Goal: Find specific page/section: Find specific page/section

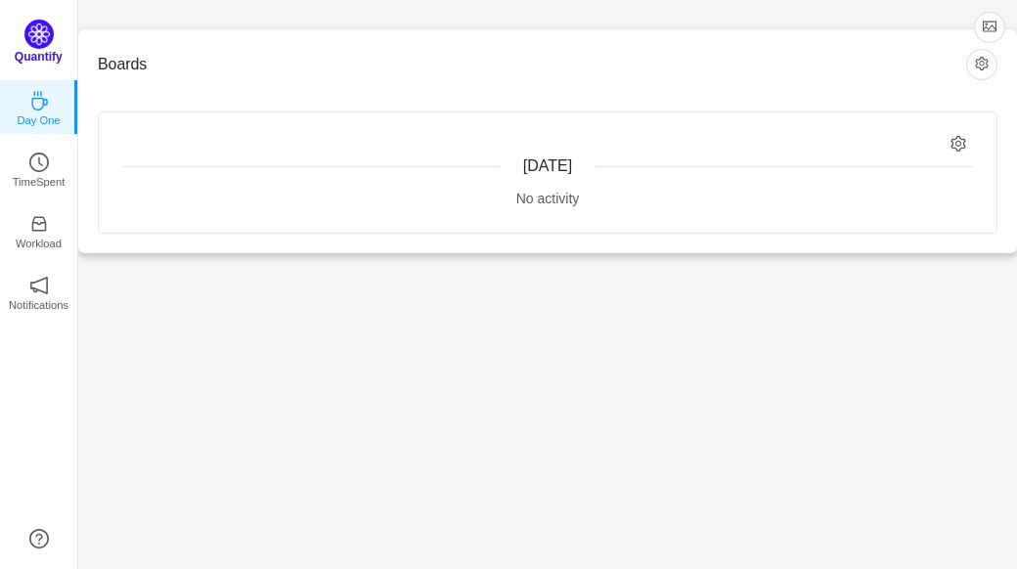
click at [27, 42] on img at bounding box center [38, 34] width 29 height 29
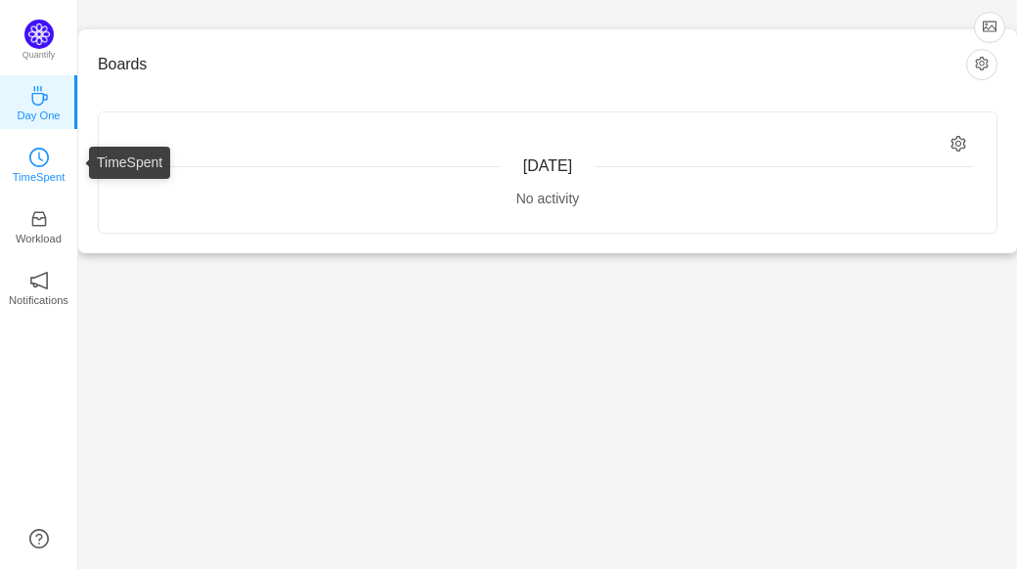
click at [42, 163] on icon "icon: clock-circle" at bounding box center [39, 158] width 20 height 20
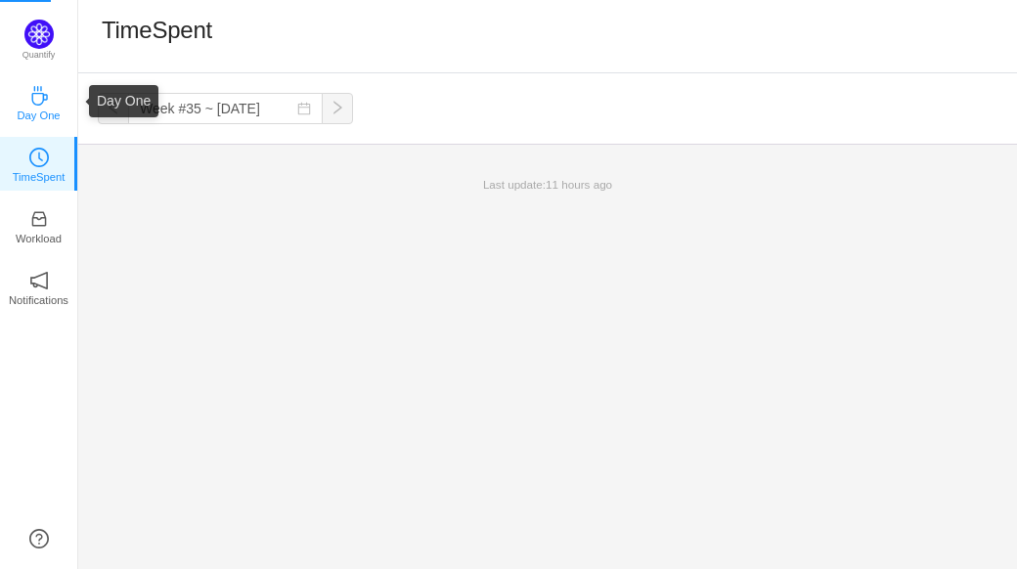
click at [40, 112] on p "Day One" at bounding box center [38, 116] width 43 height 18
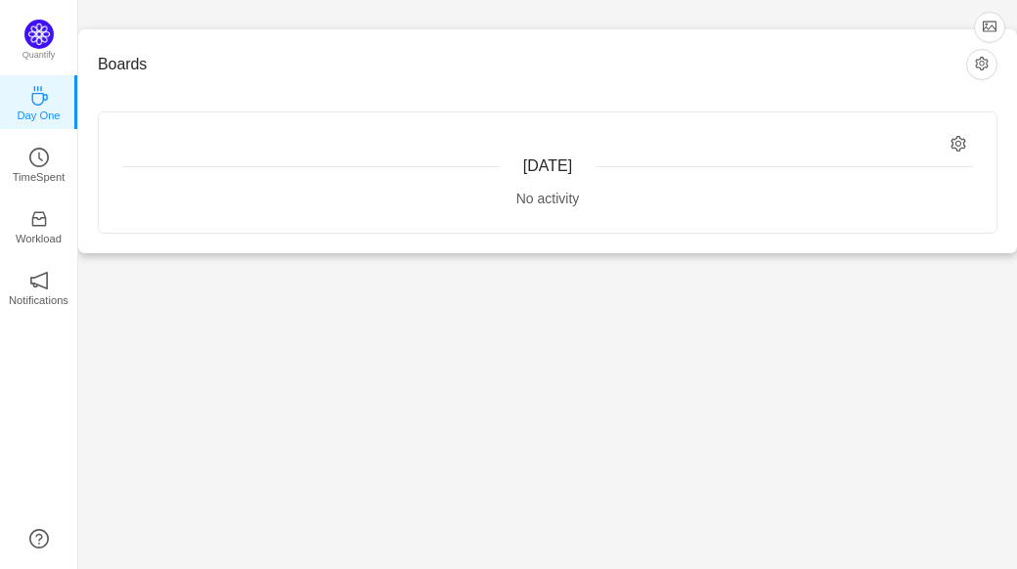
click at [119, 60] on h3 "Boards" at bounding box center [532, 65] width 869 height 20
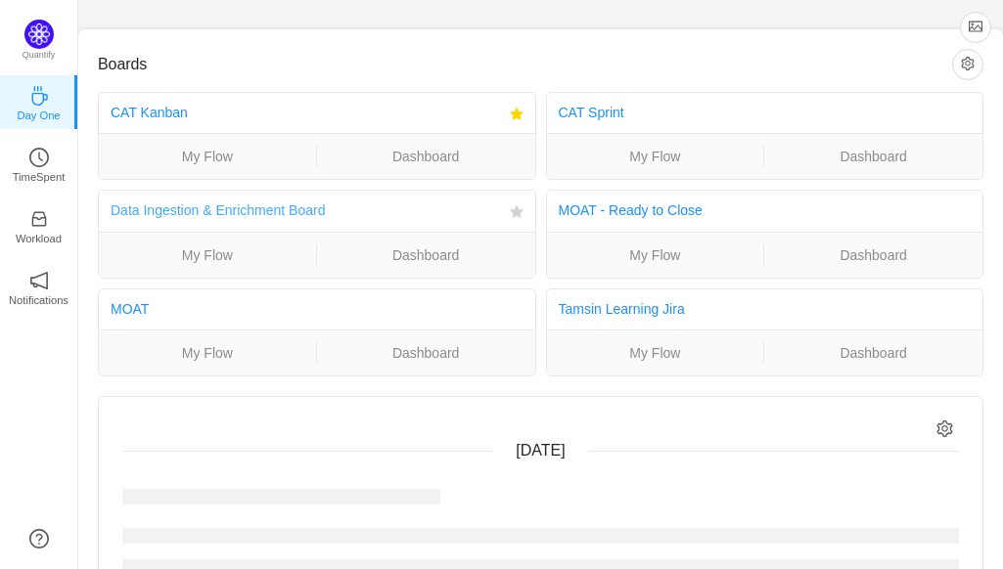
click at [266, 208] on link "Data Ingestion & Enrichment Board" at bounding box center [218, 210] width 214 height 16
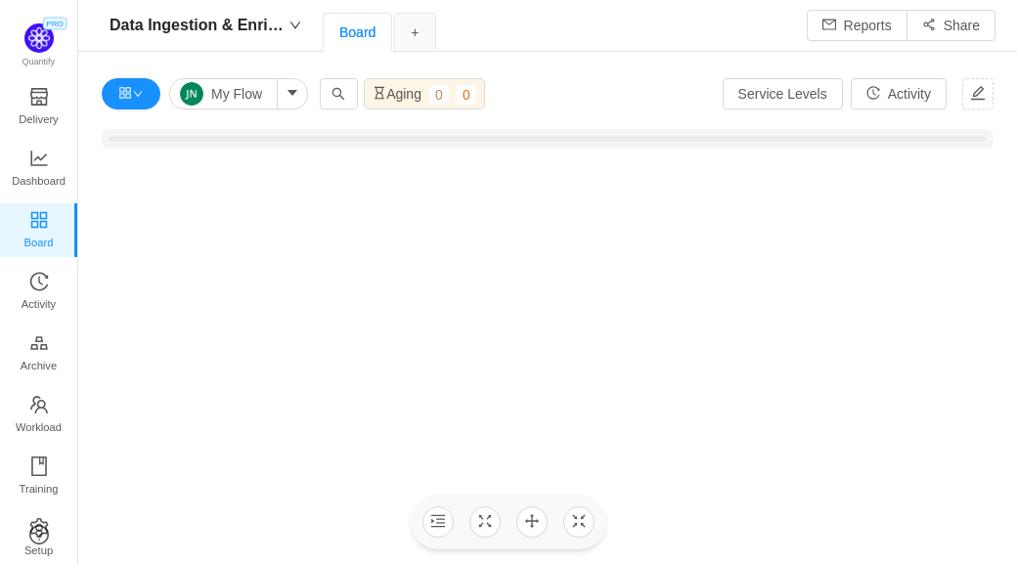
scroll to position [25, 24]
click at [39, 100] on span "Delivery" at bounding box center [38, 119] width 39 height 39
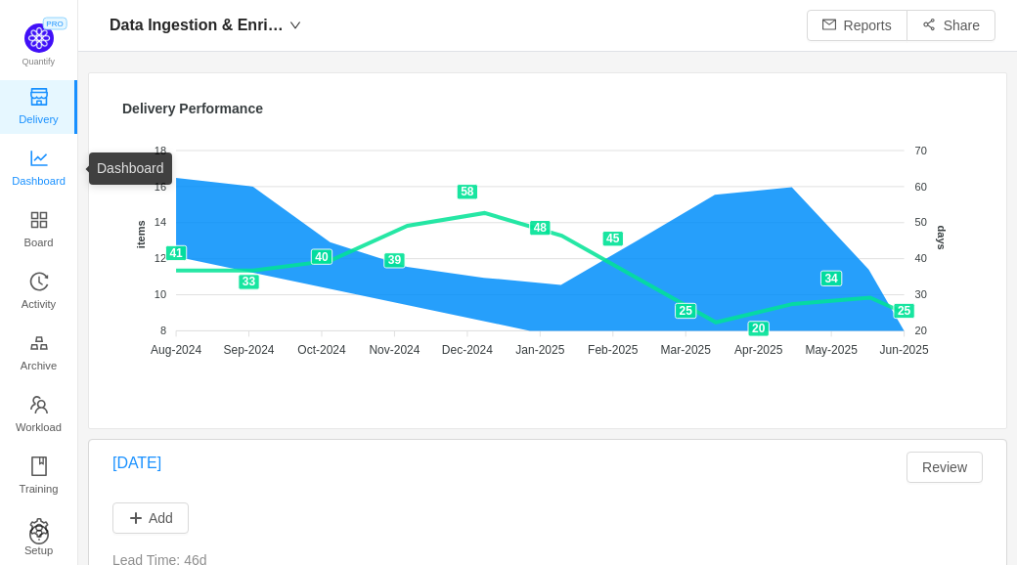
click at [35, 158] on icon "icon: line-chart" at bounding box center [39, 159] width 20 height 20
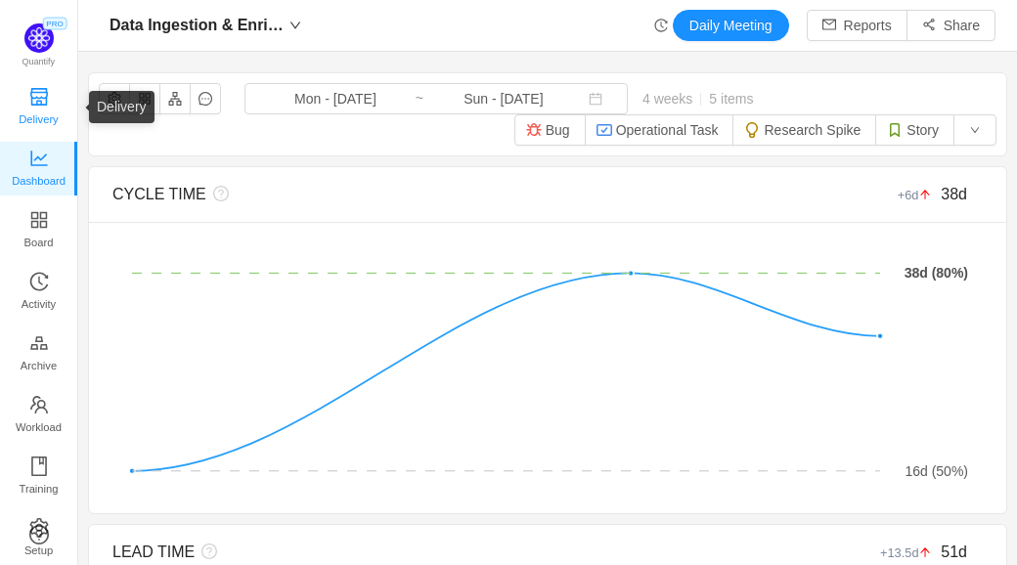
click at [39, 108] on span "Delivery" at bounding box center [38, 119] width 39 height 39
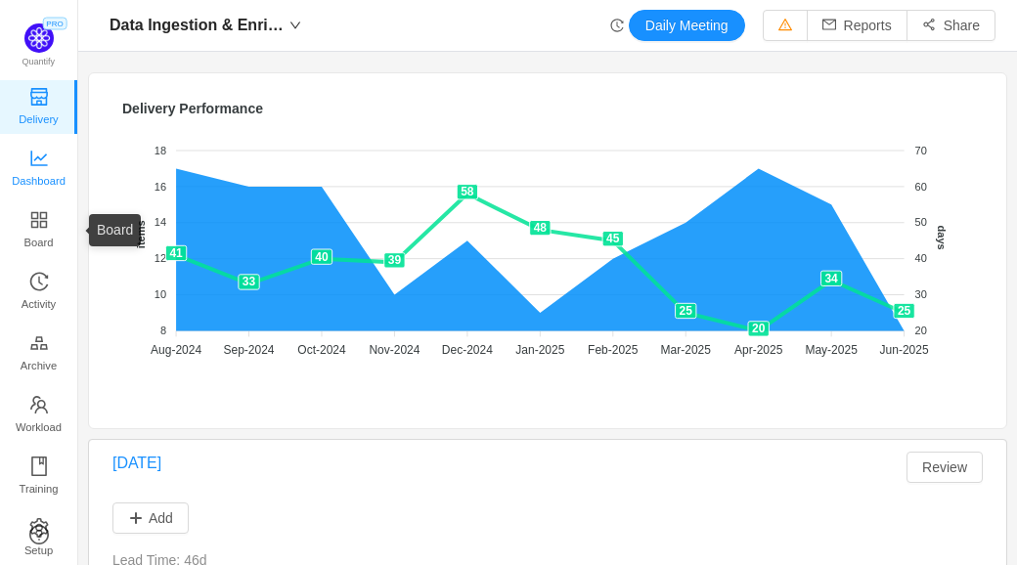
click at [43, 171] on span "Dashboard" at bounding box center [39, 180] width 54 height 39
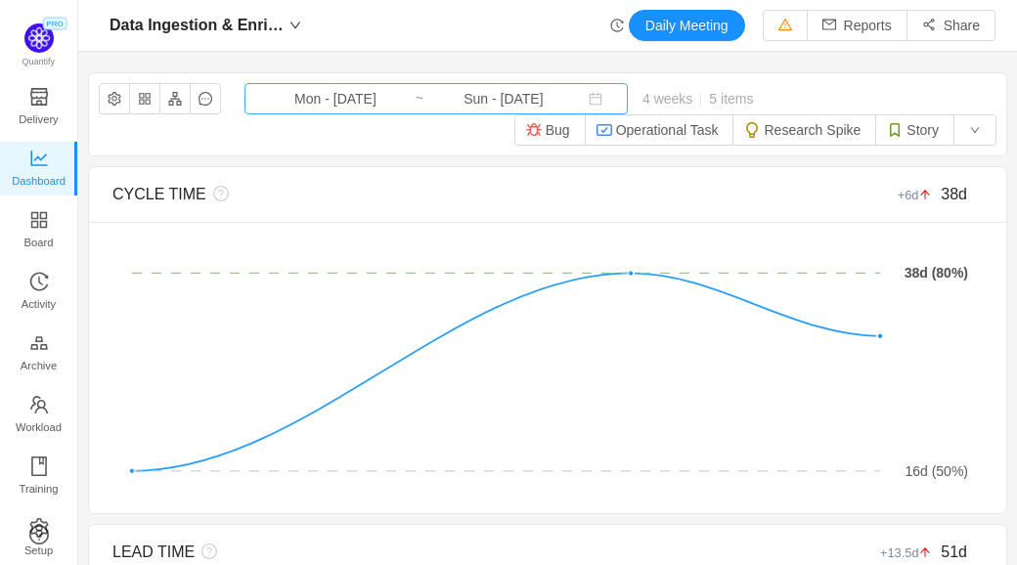
click at [395, 109] on input "Mon - [DATE]" at bounding box center [335, 99] width 158 height 22
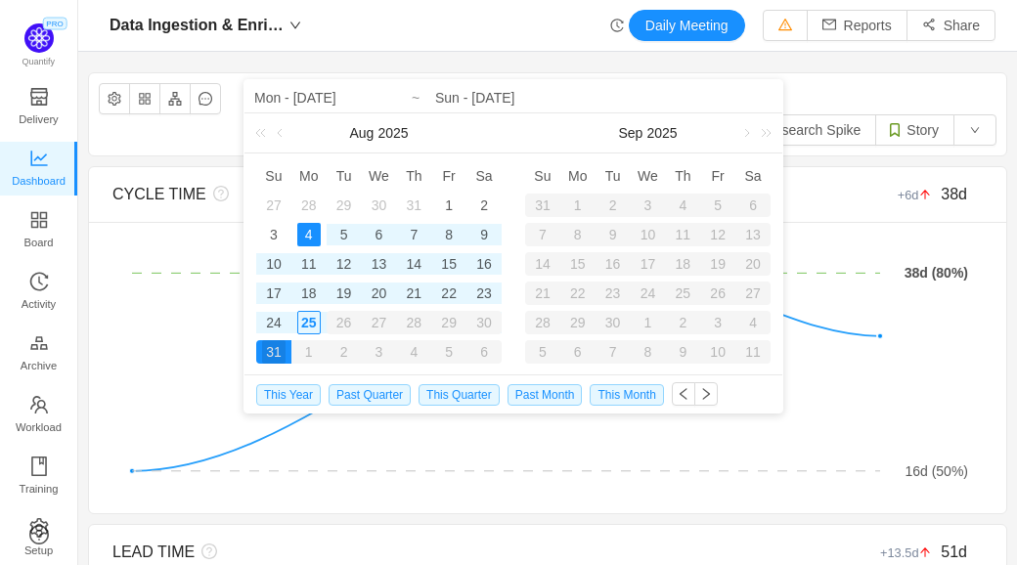
click at [313, 318] on div "25" at bounding box center [308, 322] width 23 height 23
click at [307, 235] on div "4" at bounding box center [308, 234] width 23 height 23
type input "Mon - [DATE]"
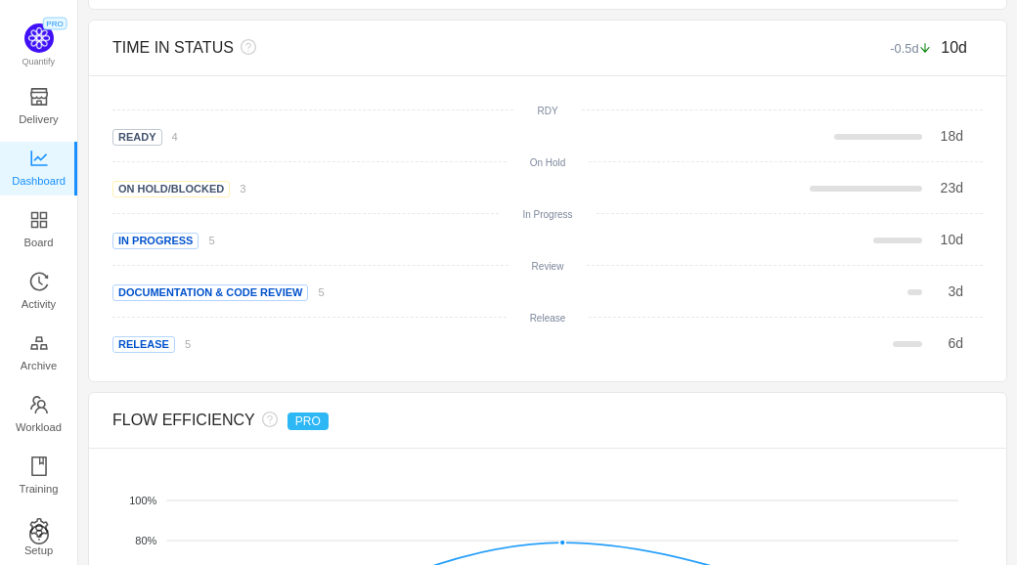
scroll to position [1728, 0]
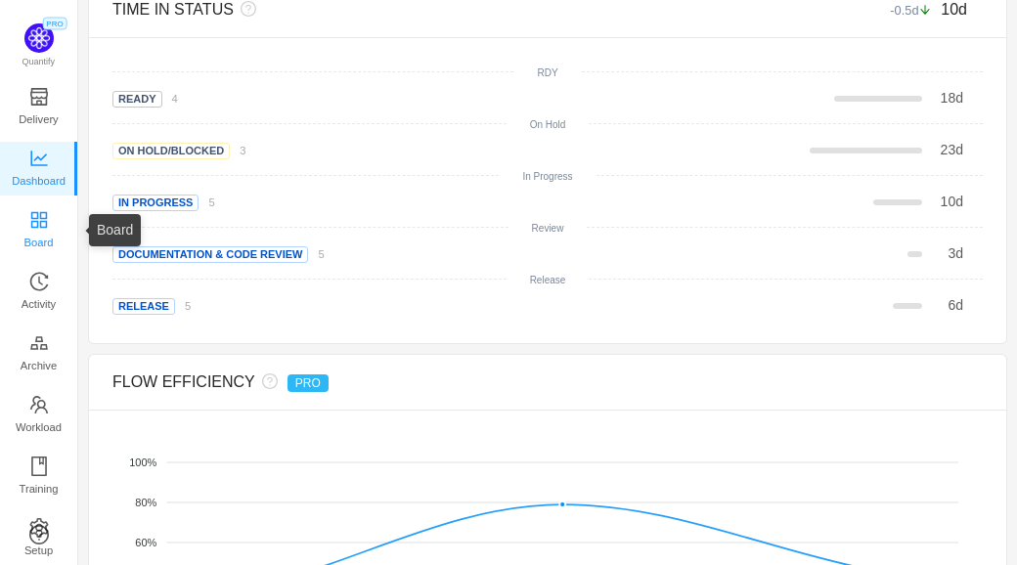
click at [49, 232] on span "Board" at bounding box center [38, 242] width 29 height 39
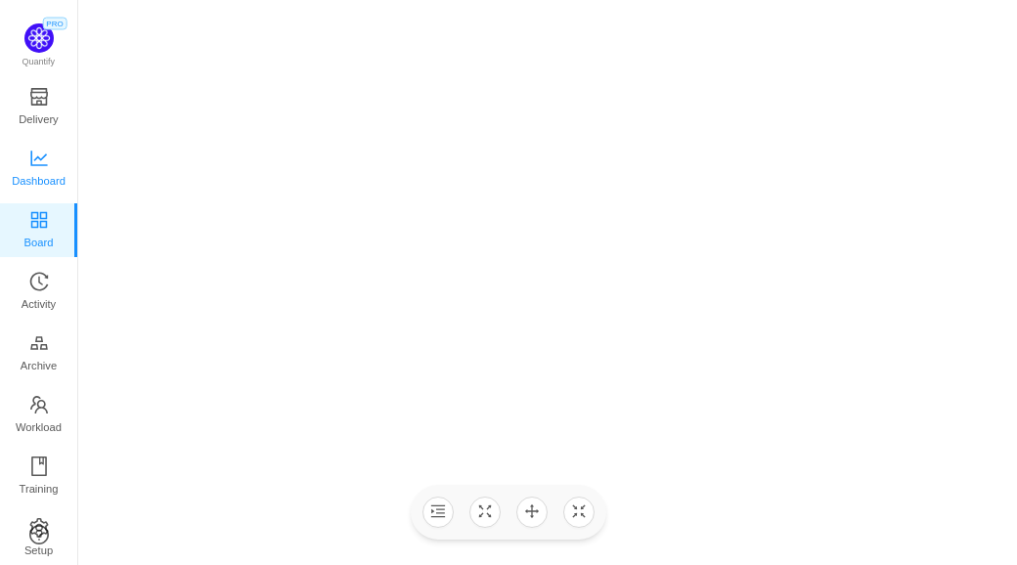
scroll to position [182, 0]
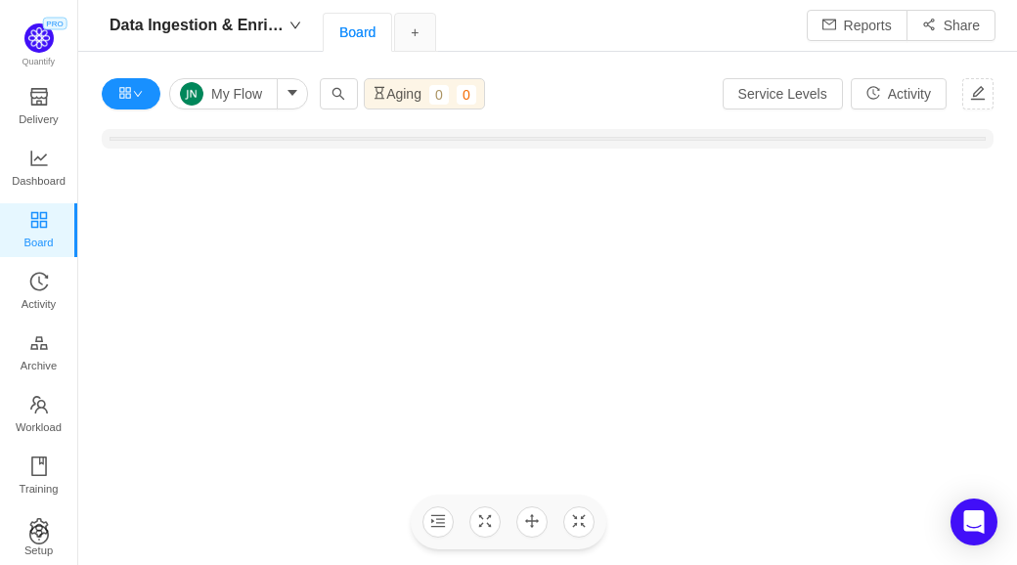
scroll to position [25, 24]
click at [241, 21] on span "Data Ingestion & Enrichment Board" at bounding box center [197, 25] width 174 height 31
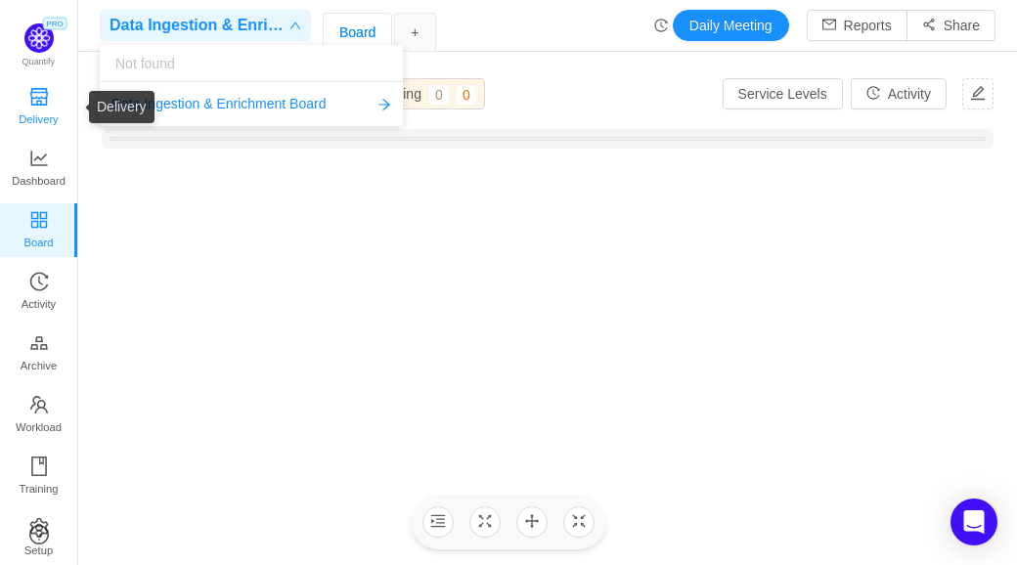
click at [34, 110] on span "Delivery" at bounding box center [38, 119] width 39 height 39
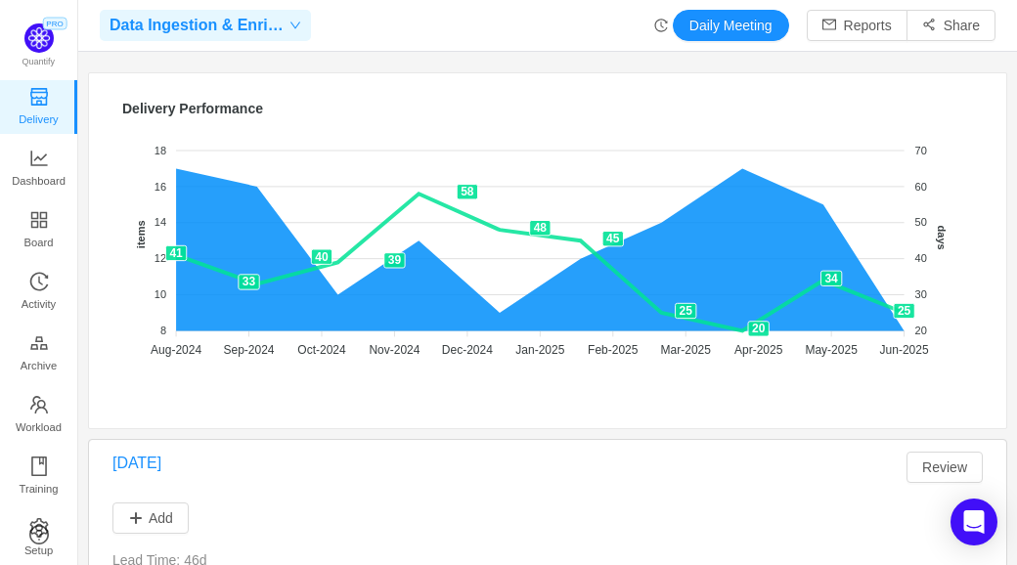
click at [246, 22] on span "Data Ingestion & Enrichment Board" at bounding box center [197, 25] width 174 height 31
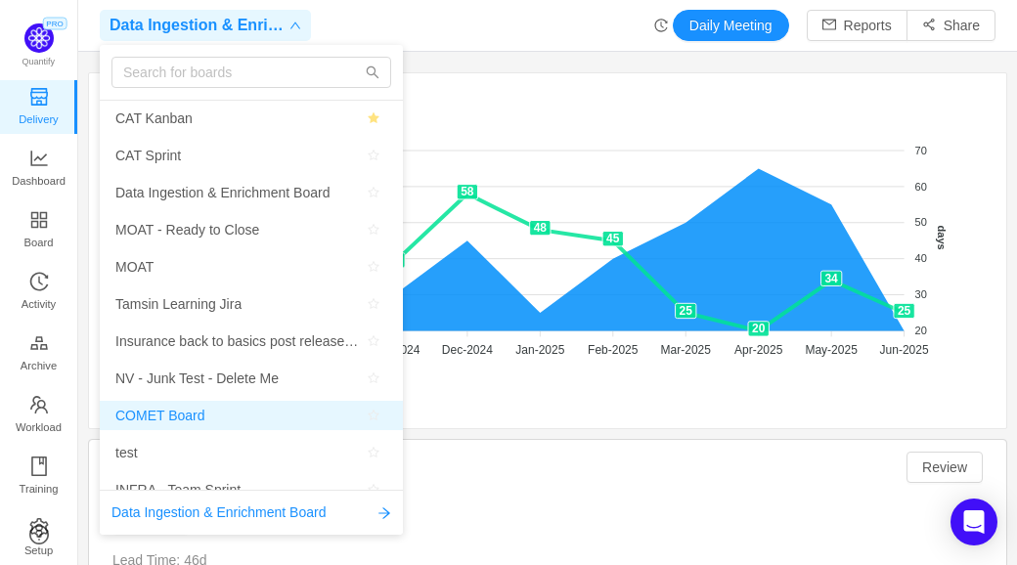
click at [207, 410] on span "COMET Board" at bounding box center [251, 415] width 272 height 29
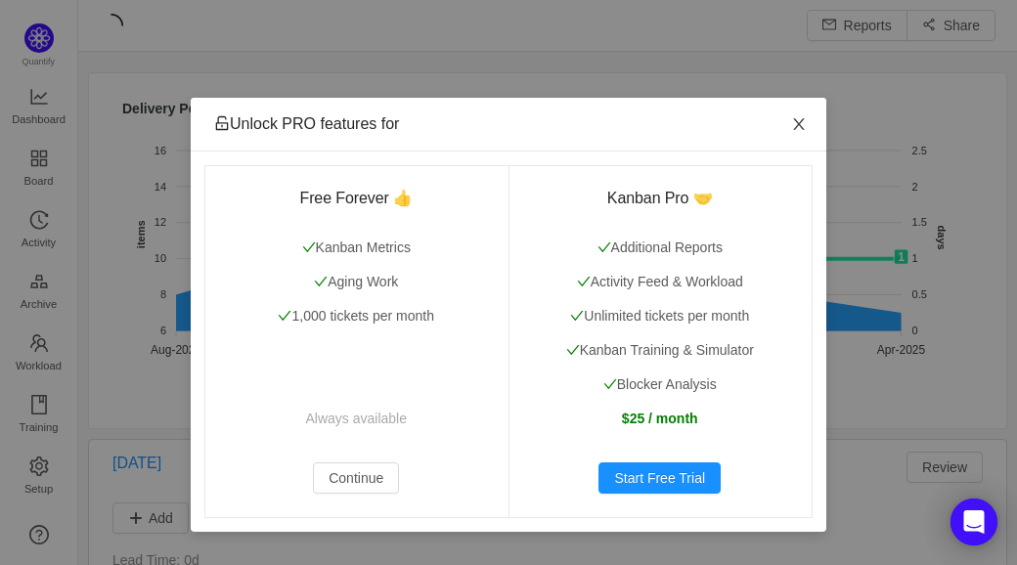
scroll to position [25, 24]
click at [798, 116] on span "Close" at bounding box center [799, 125] width 55 height 55
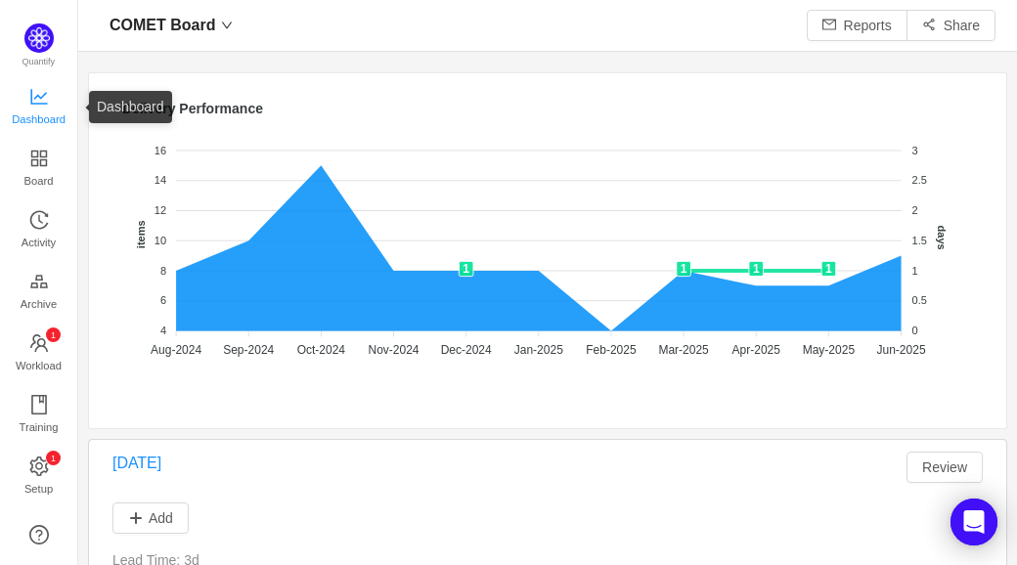
click at [51, 118] on span "Dashboard" at bounding box center [39, 119] width 54 height 39
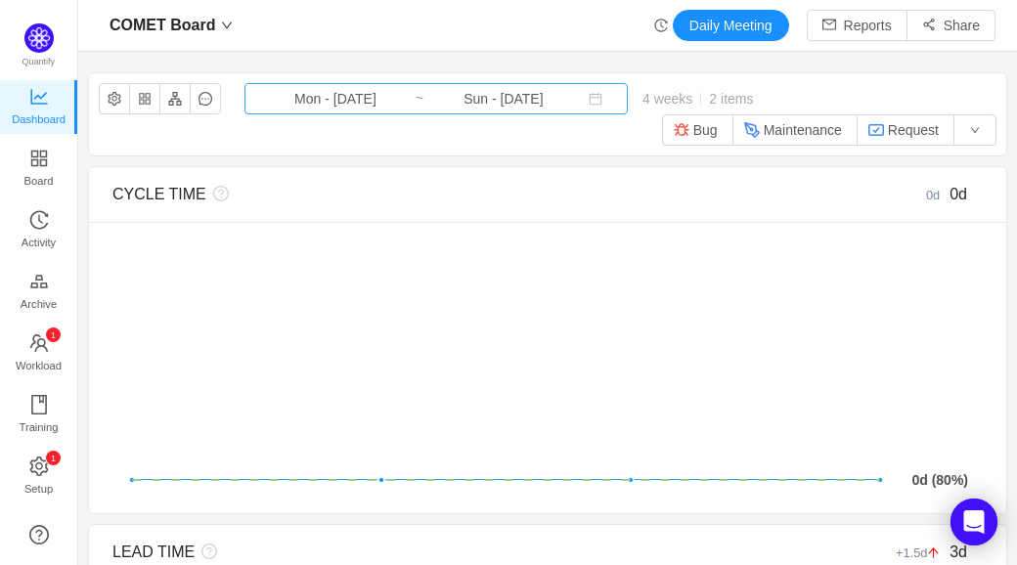
click at [385, 89] on input "Mon - [DATE]" at bounding box center [335, 99] width 158 height 22
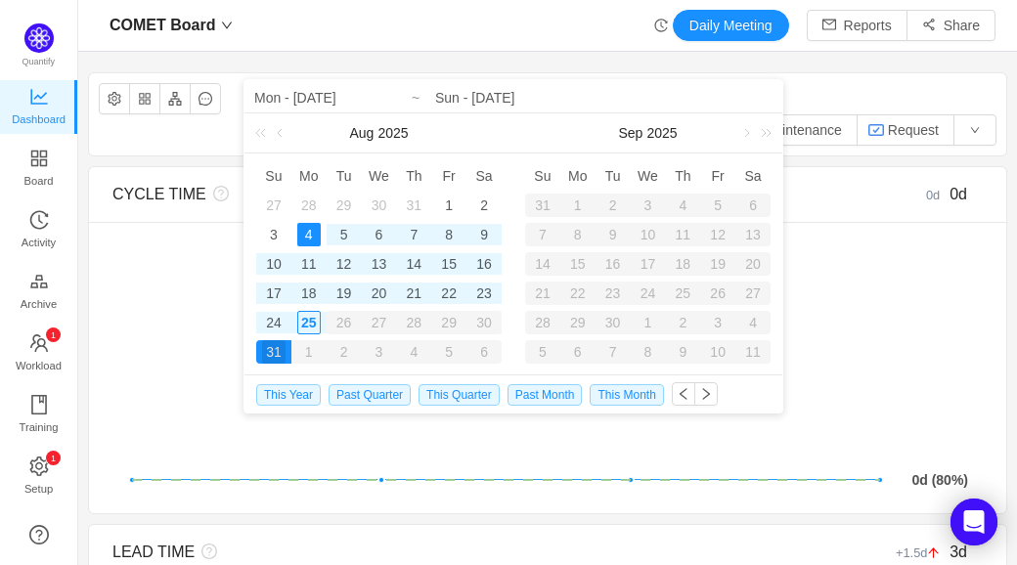
click at [309, 240] on div "4" at bounding box center [308, 234] width 23 height 23
click at [298, 317] on div "25" at bounding box center [308, 322] width 23 height 23
type input "Mon - [DATE]"
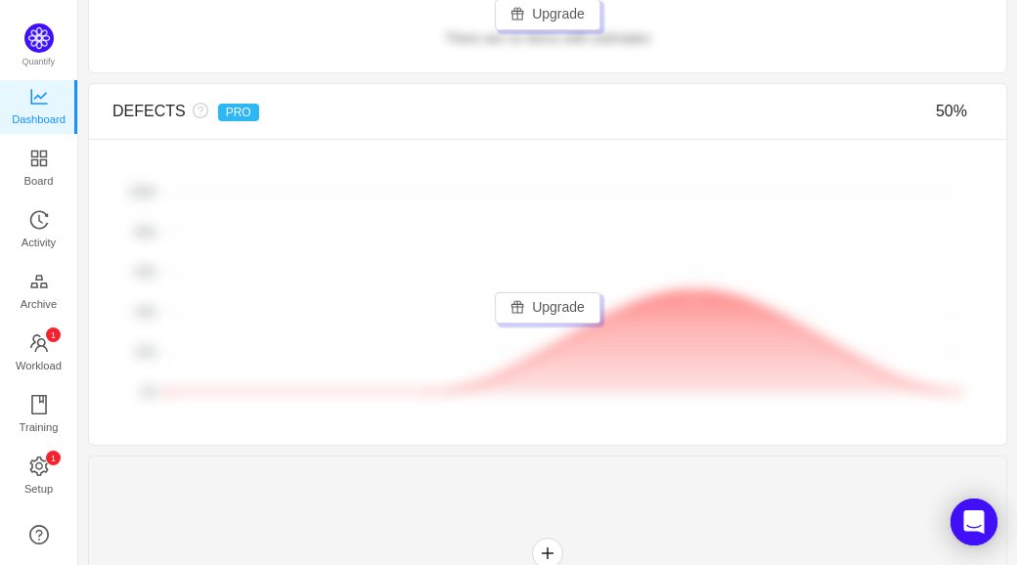
scroll to position [2151, 0]
